Goal: Use online tool/utility

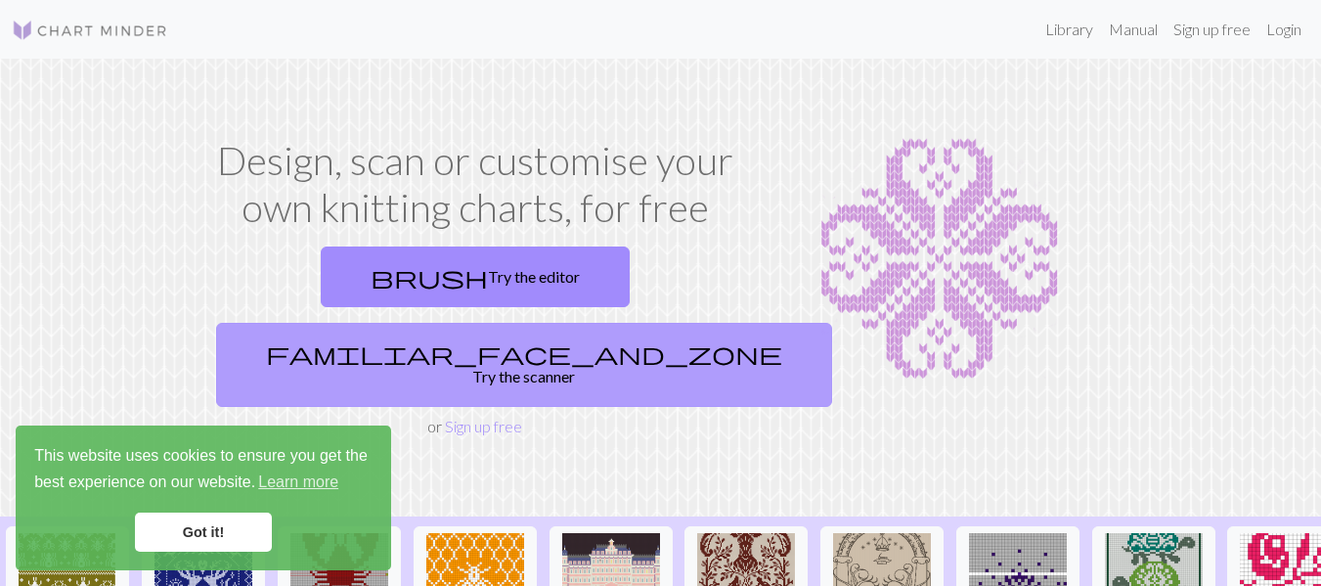
click at [589, 323] on link "familiar_face_and_zone Try the scanner" at bounding box center [524, 365] width 616 height 84
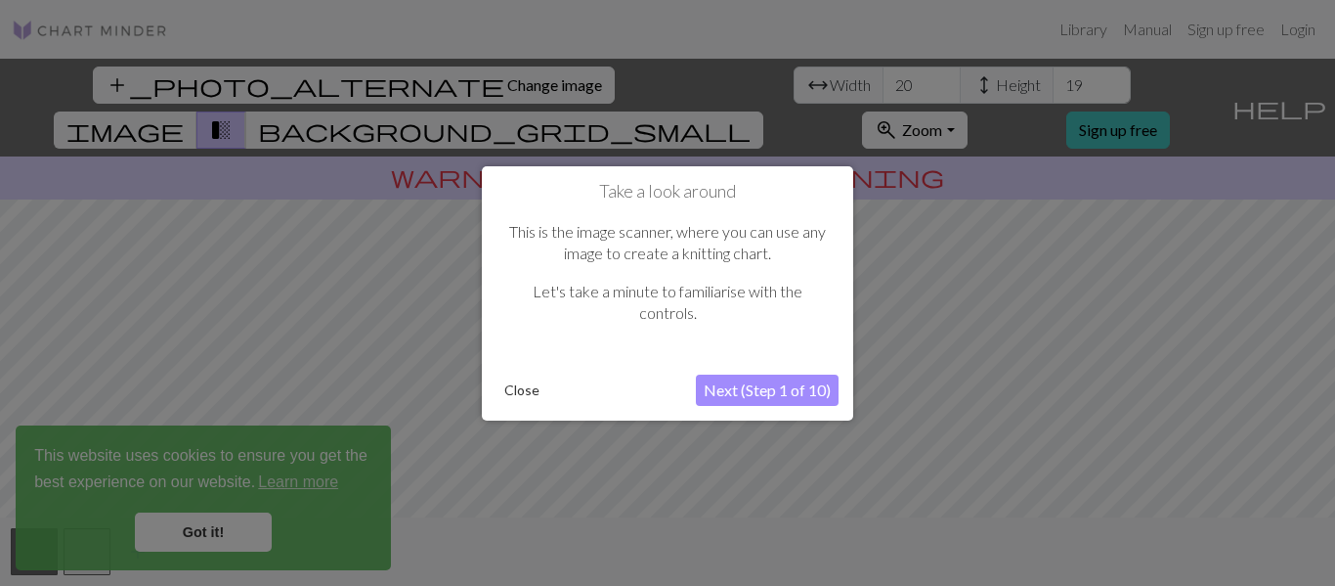
click at [742, 392] on button "Next (Step 1 of 10)" at bounding box center [767, 389] width 143 height 31
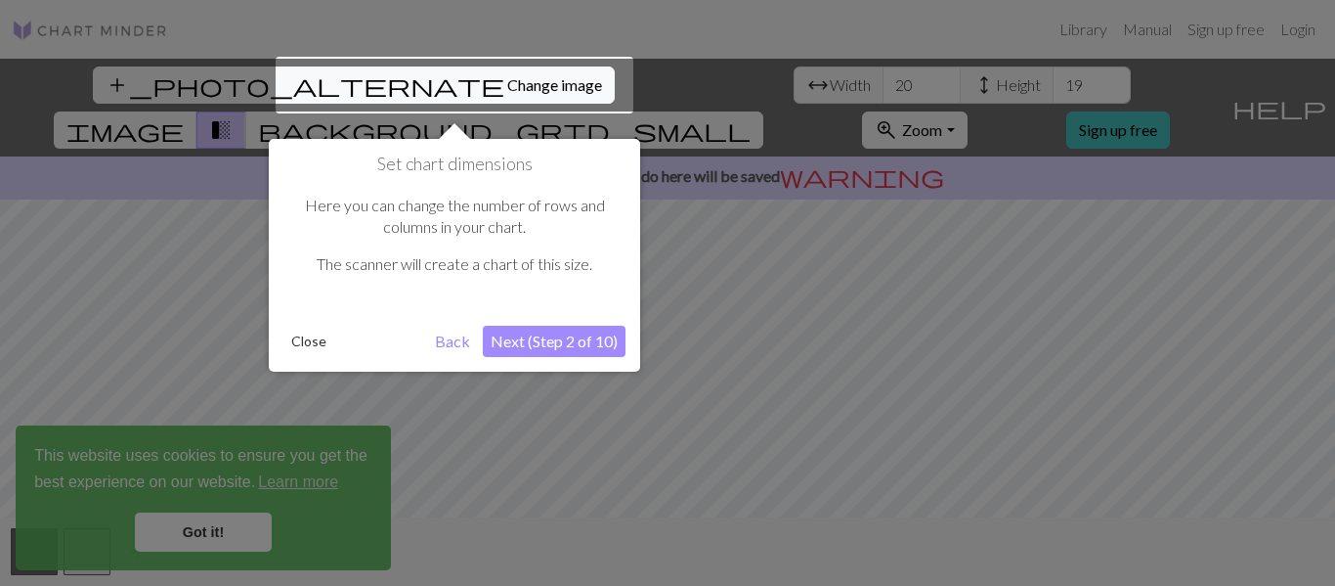
click at [560, 345] on button "Next (Step 2 of 10)" at bounding box center [554, 341] width 143 height 31
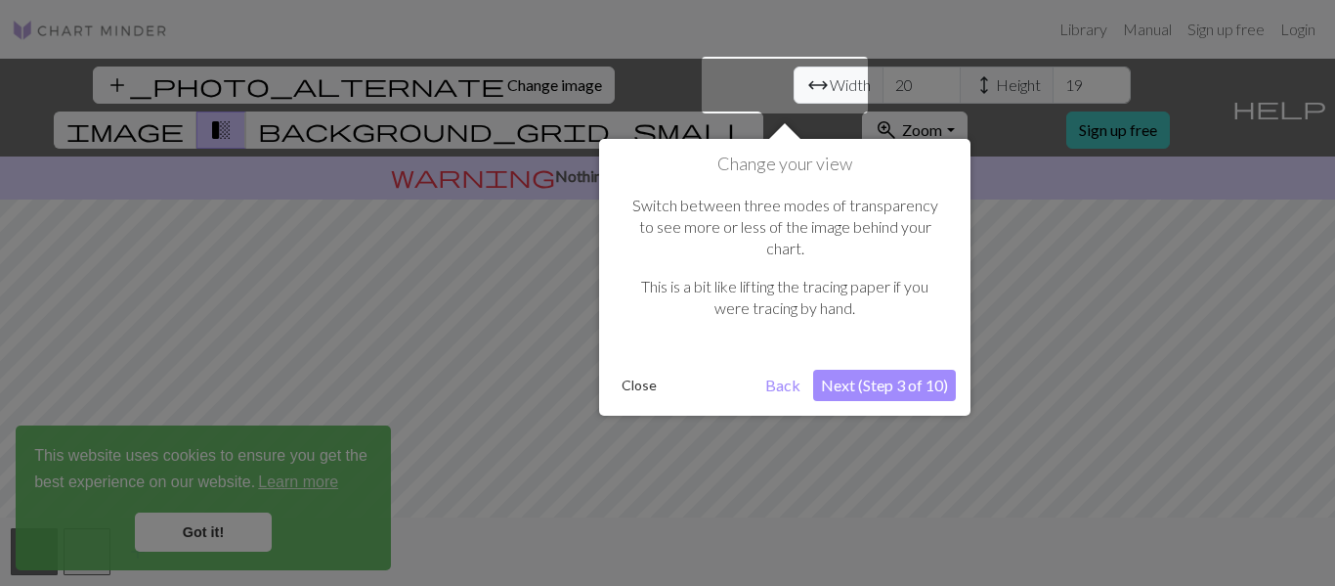
click at [876, 370] on button "Next (Step 3 of 10)" at bounding box center [884, 385] width 143 height 31
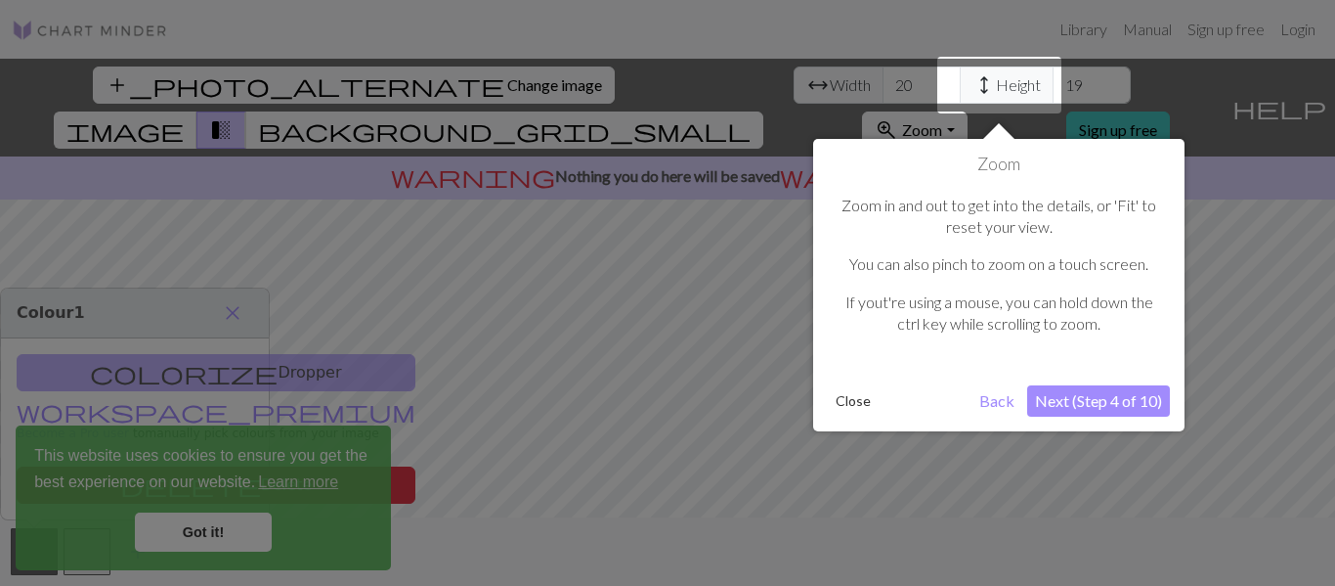
click at [1064, 397] on button "Next (Step 4 of 10)" at bounding box center [1098, 400] width 143 height 31
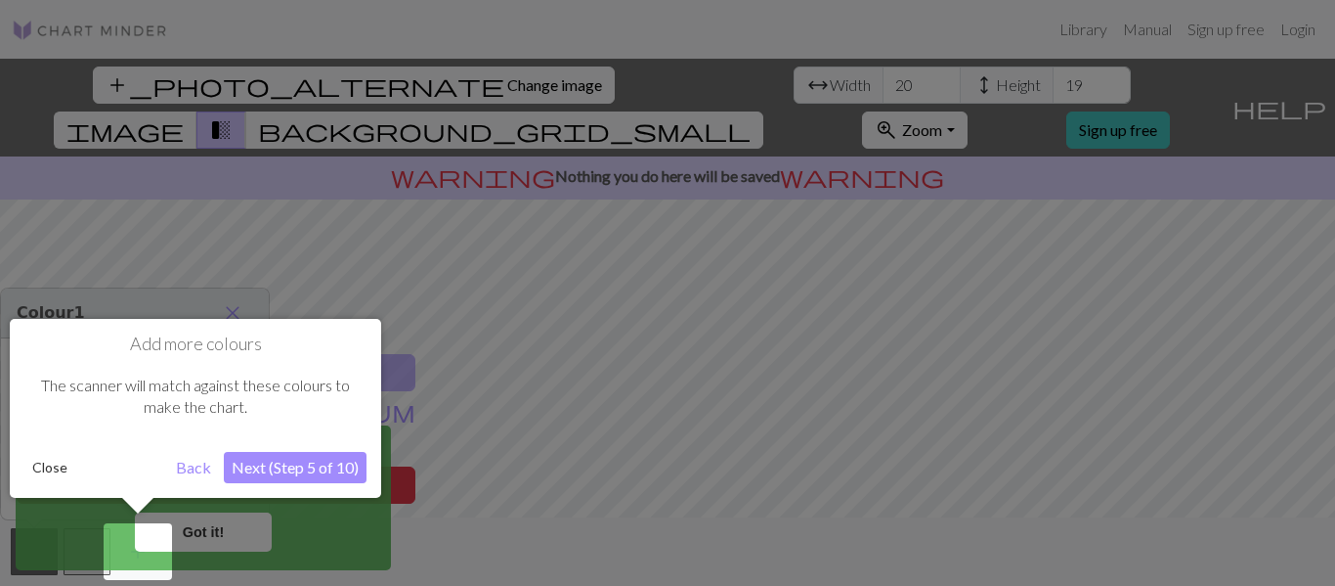
click at [312, 460] on button "Next (Step 5 of 10)" at bounding box center [295, 467] width 143 height 31
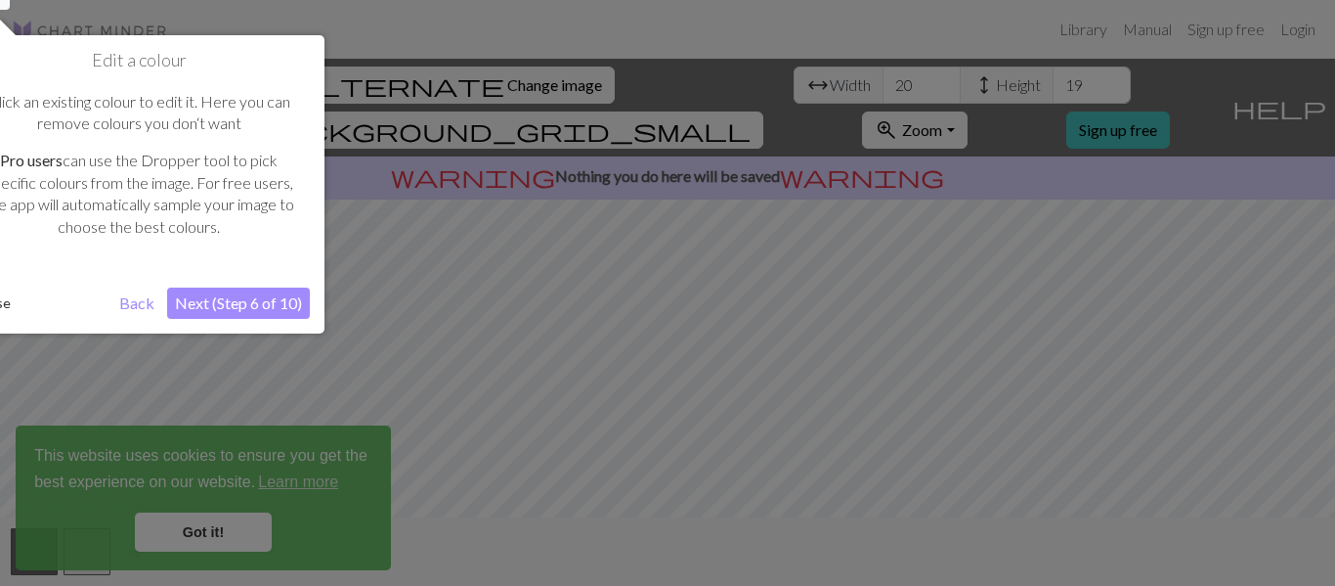
click at [222, 287] on button "Next (Step 6 of 10)" at bounding box center [238, 302] width 143 height 31
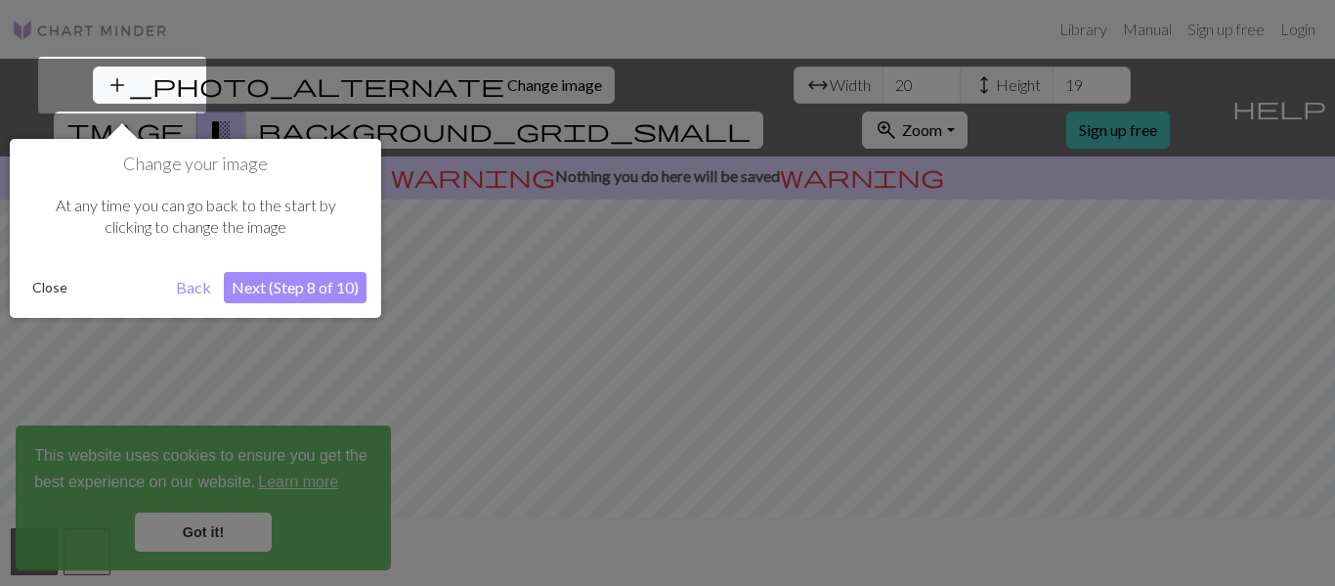
click at [300, 300] on button "Next (Step 8 of 10)" at bounding box center [295, 287] width 143 height 31
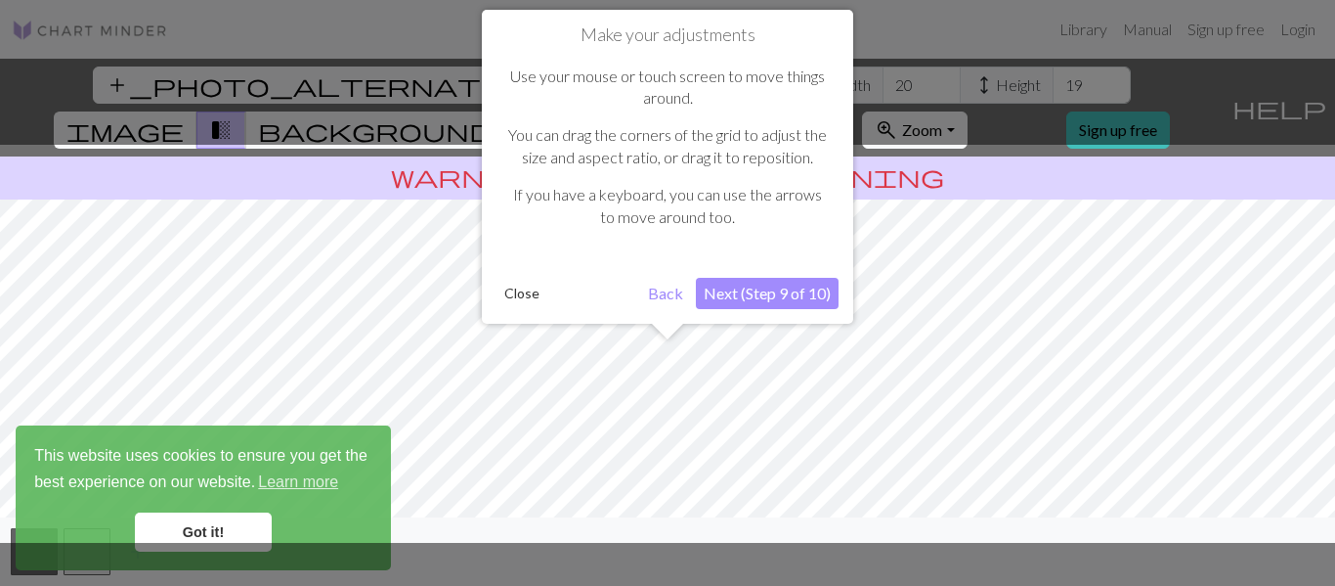
click at [752, 299] on button "Next (Step 9 of 10)" at bounding box center [767, 293] width 143 height 31
